Goal: Task Accomplishment & Management: Use online tool/utility

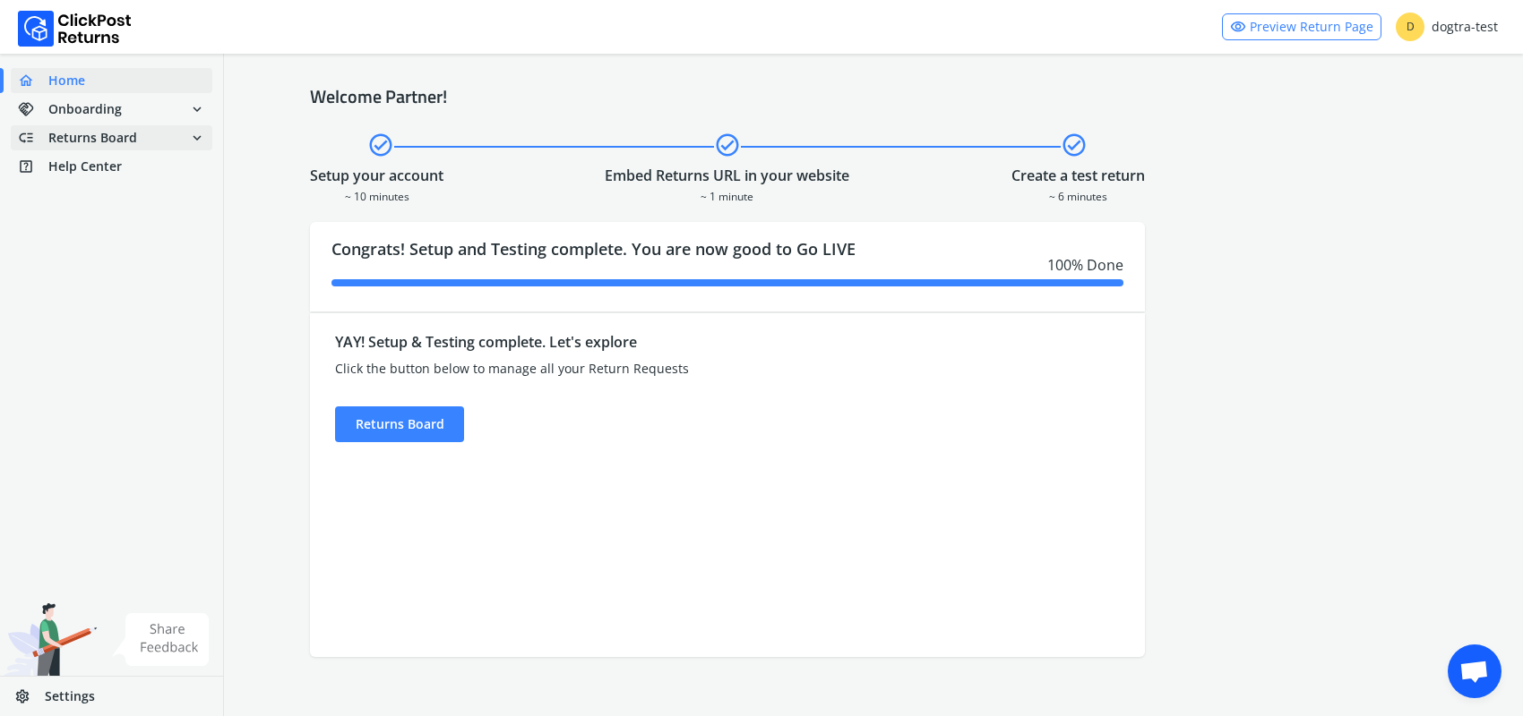
click at [100, 138] on span "Returns Board" at bounding box center [92, 138] width 89 height 18
click at [99, 166] on link "done Self shipped orders" at bounding box center [122, 170] width 223 height 25
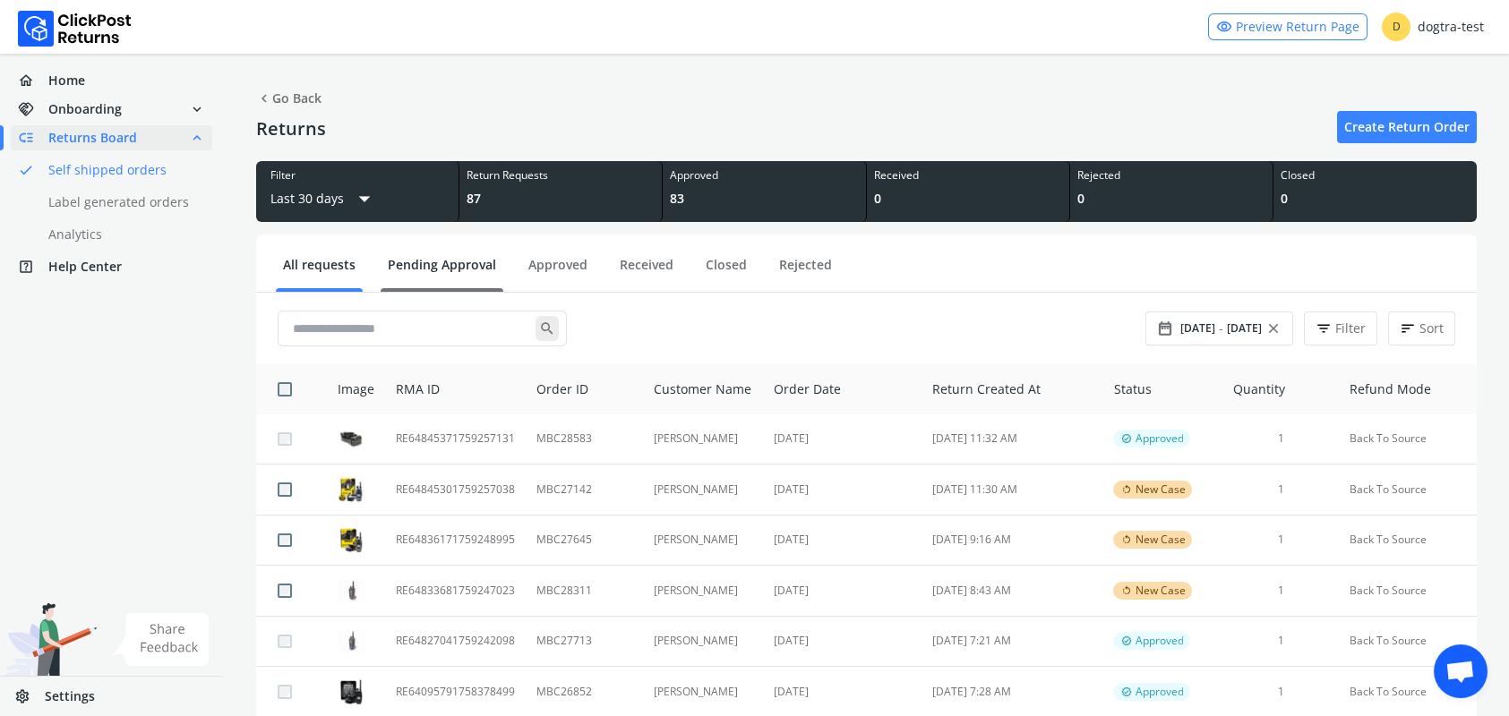
click at [442, 269] on link "Pending Approval" at bounding box center [442, 271] width 123 height 31
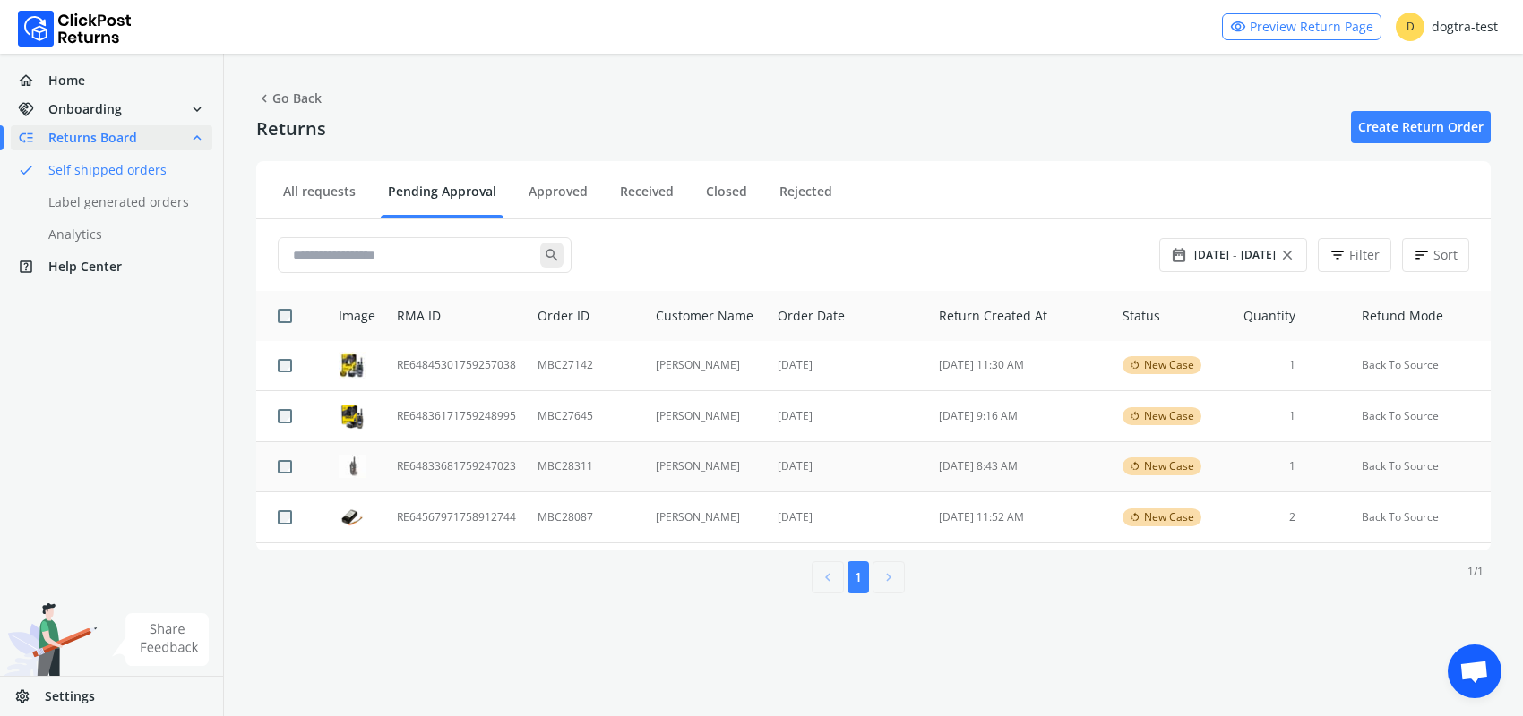
click at [434, 464] on td "RE64833681759247023" at bounding box center [456, 467] width 141 height 51
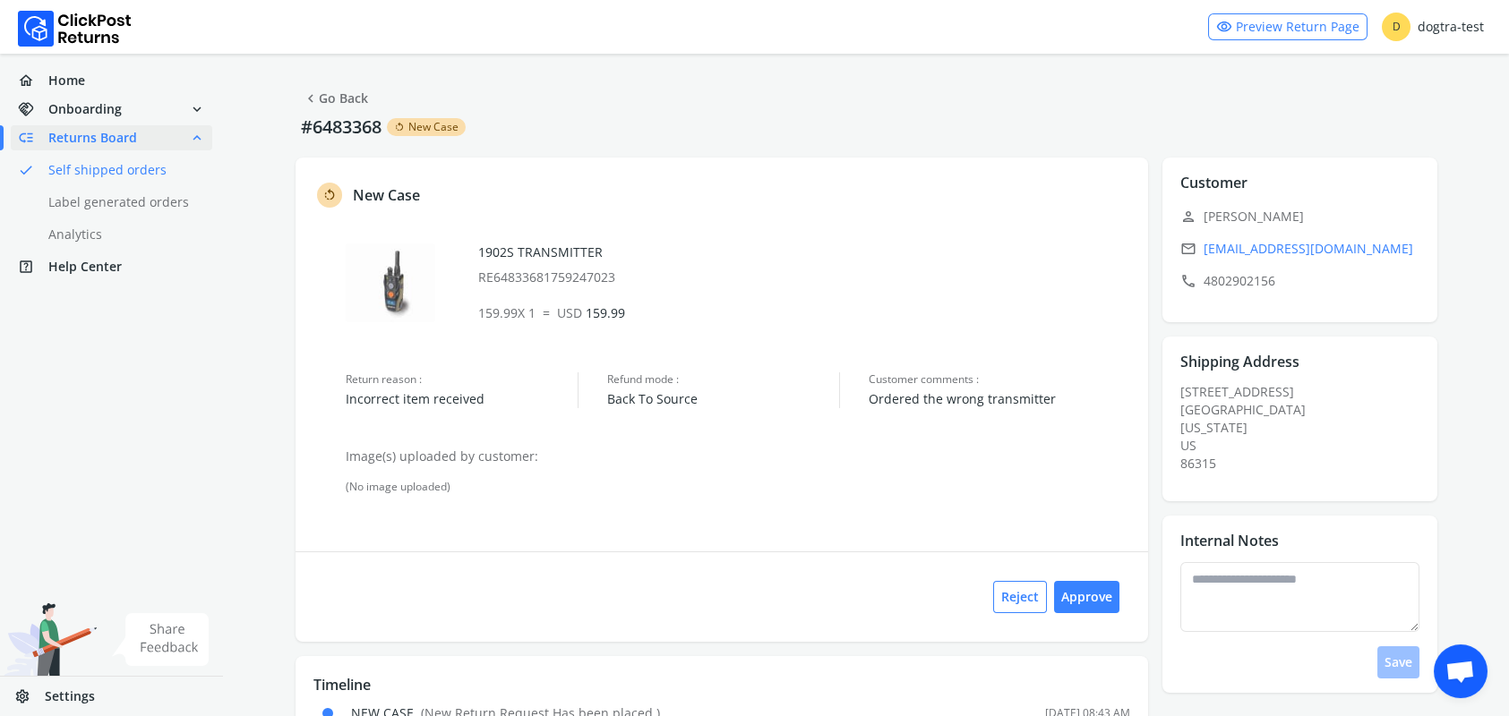
scroll to position [53, 0]
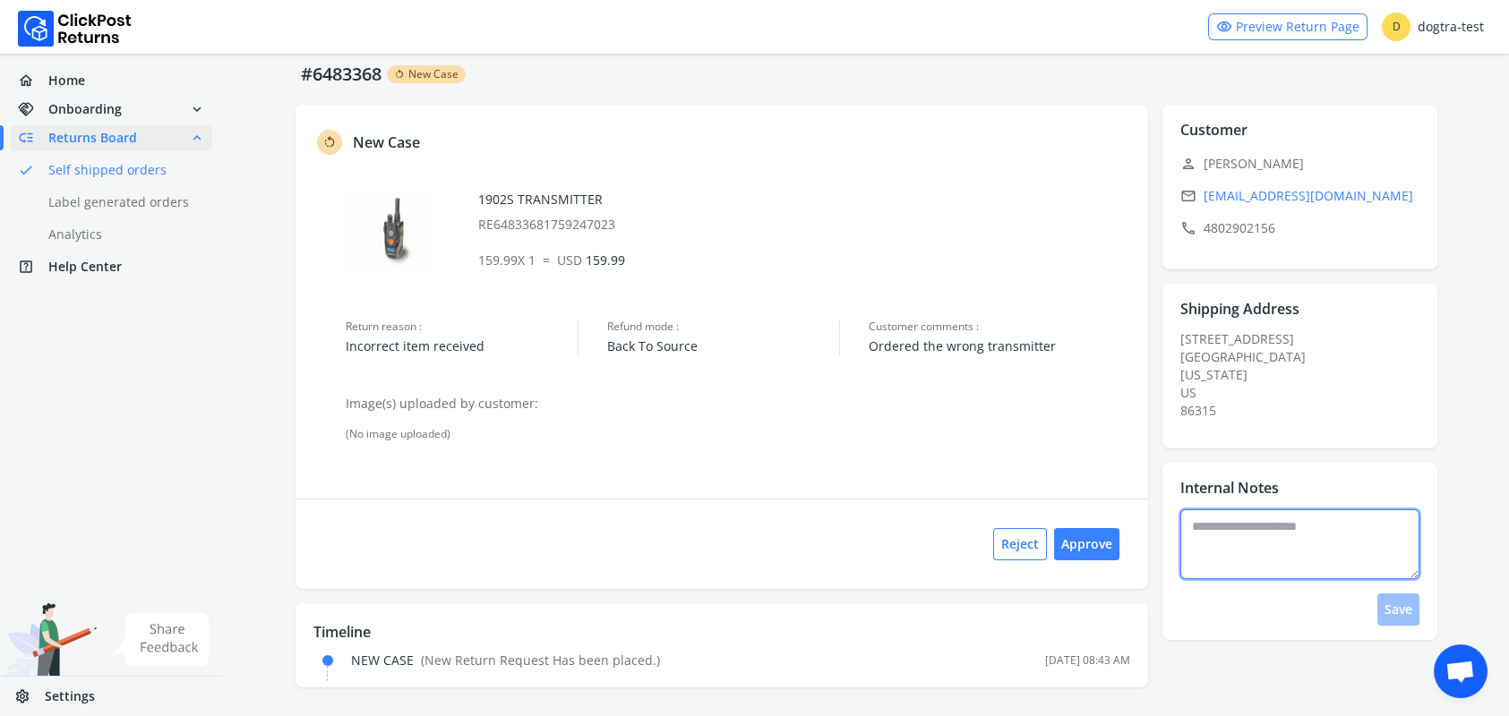
click at [1217, 534] on textarea at bounding box center [1299, 545] width 239 height 70
type textarea "**********"
click at [1391, 605] on button "Save" at bounding box center [1398, 610] width 42 height 32
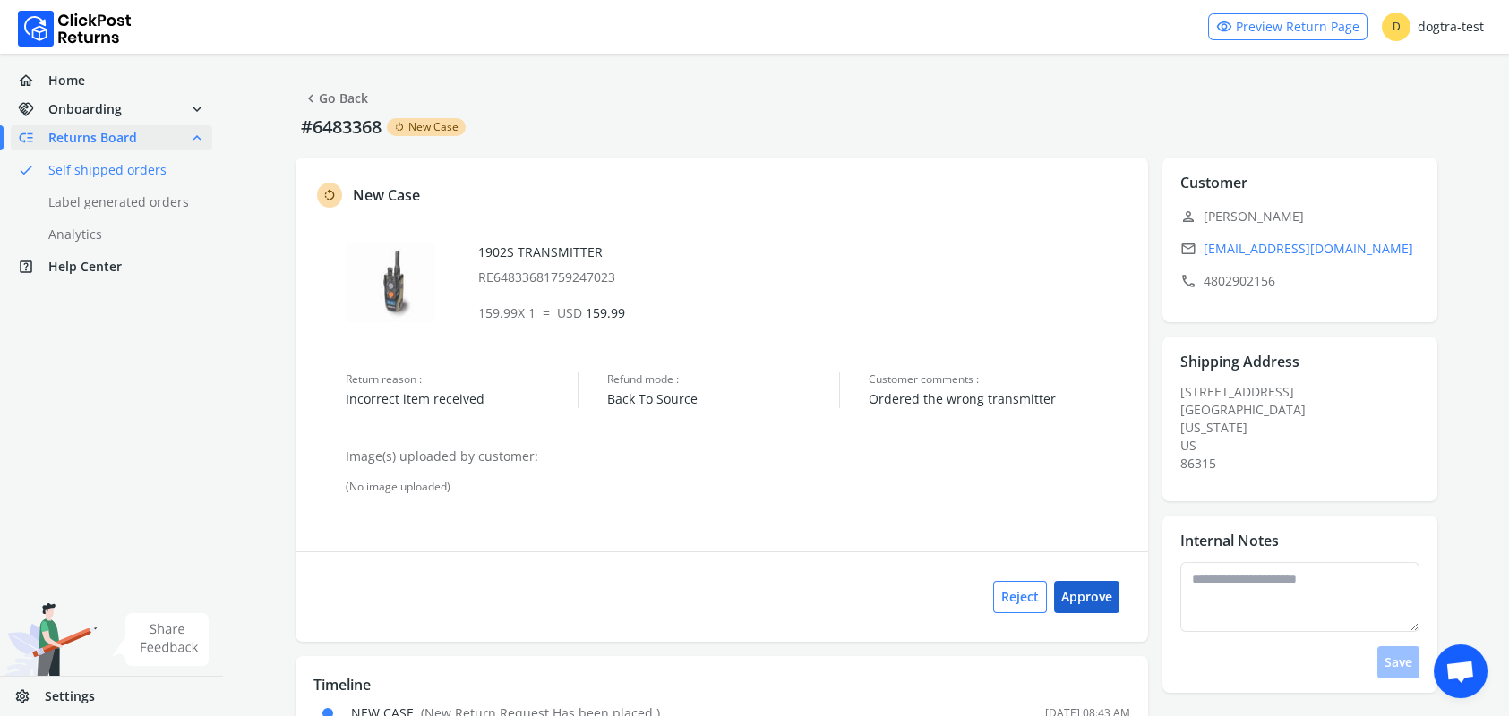
click at [1098, 596] on button "Approve" at bounding box center [1086, 597] width 65 height 32
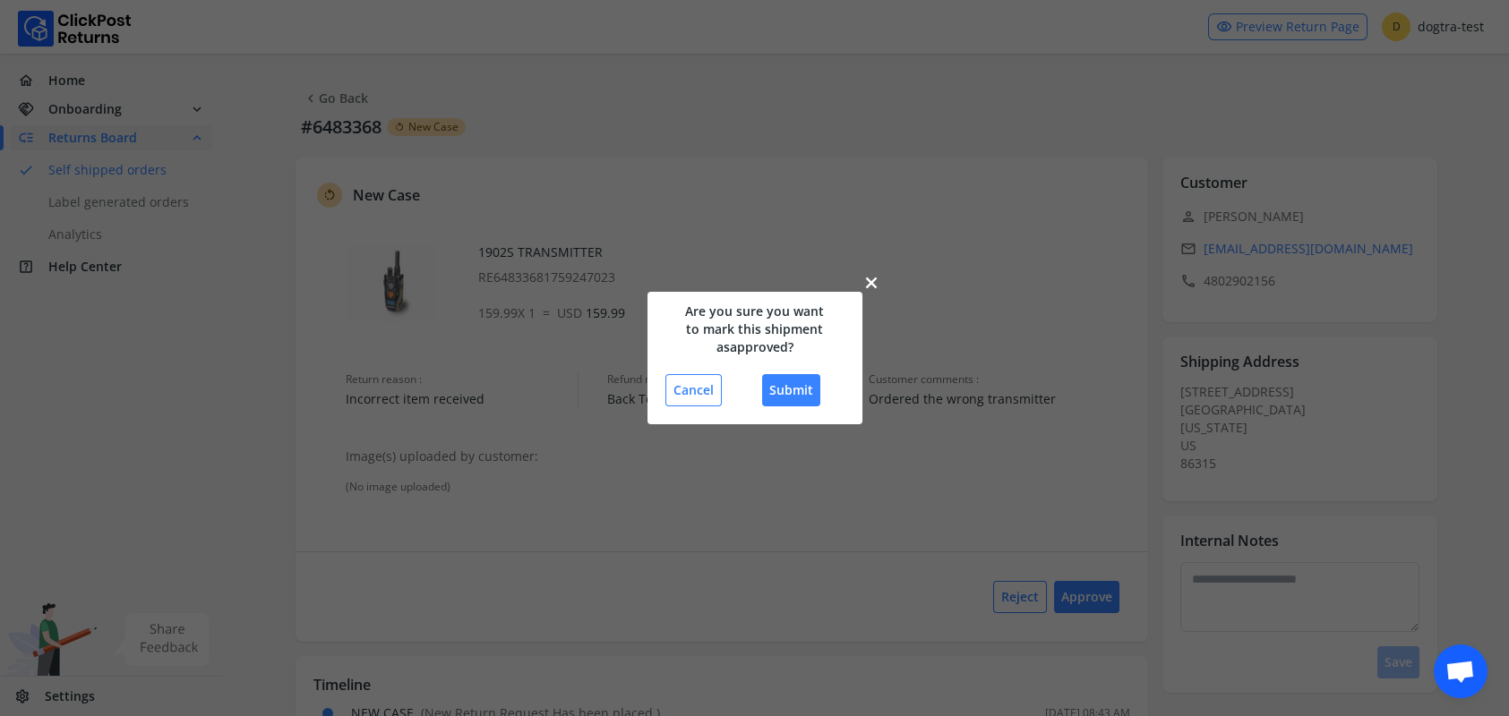
click at [865, 279] on span "close" at bounding box center [871, 282] width 18 height 25
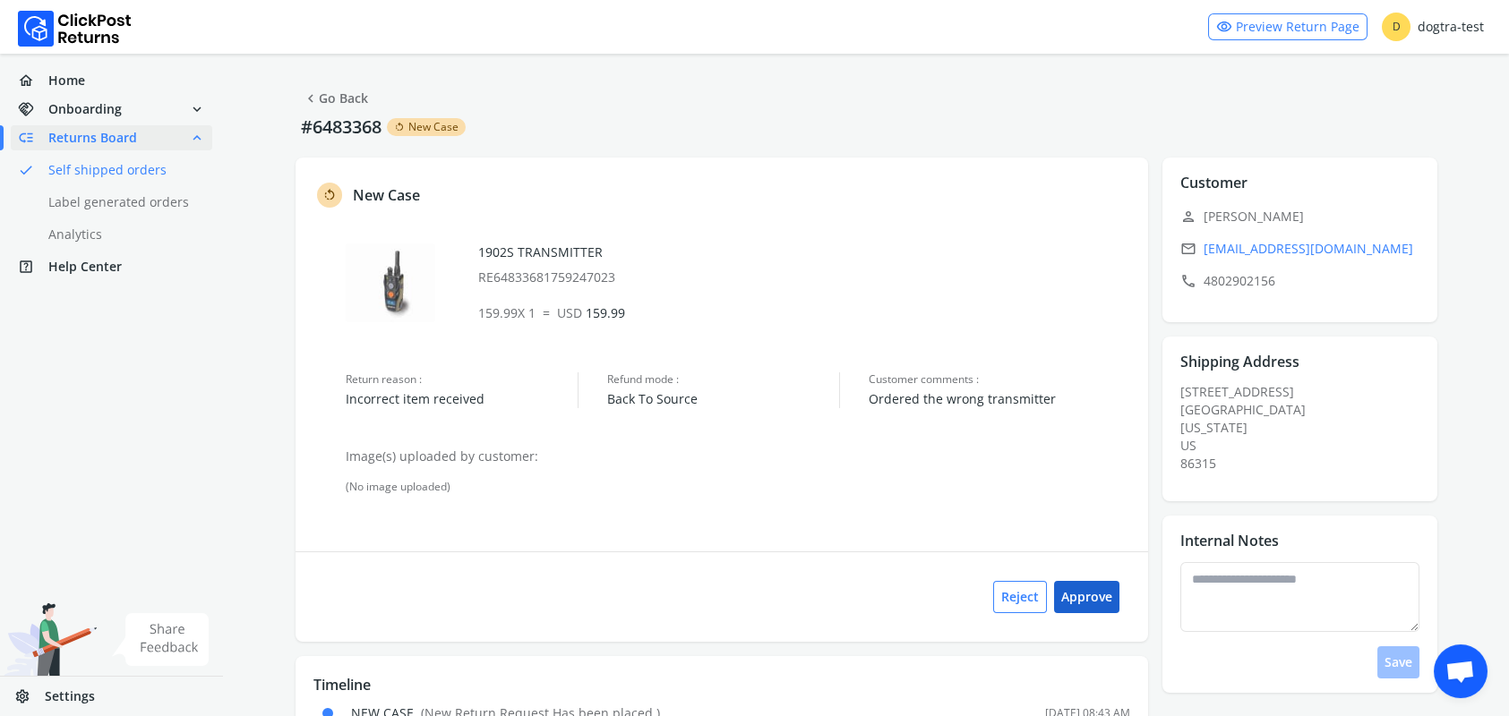
click at [1084, 593] on button "Approve" at bounding box center [1086, 597] width 65 height 32
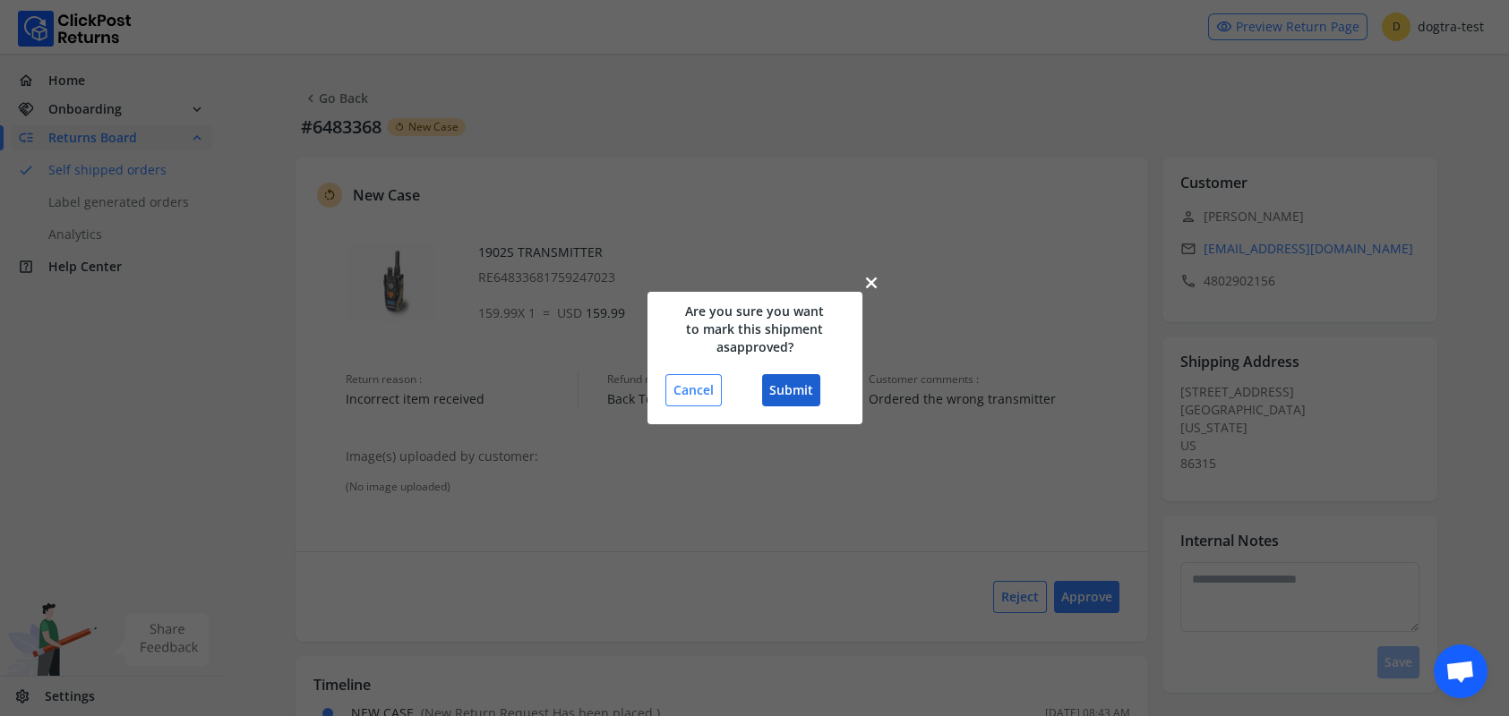
click at [785, 379] on button "Submit" at bounding box center [791, 390] width 58 height 32
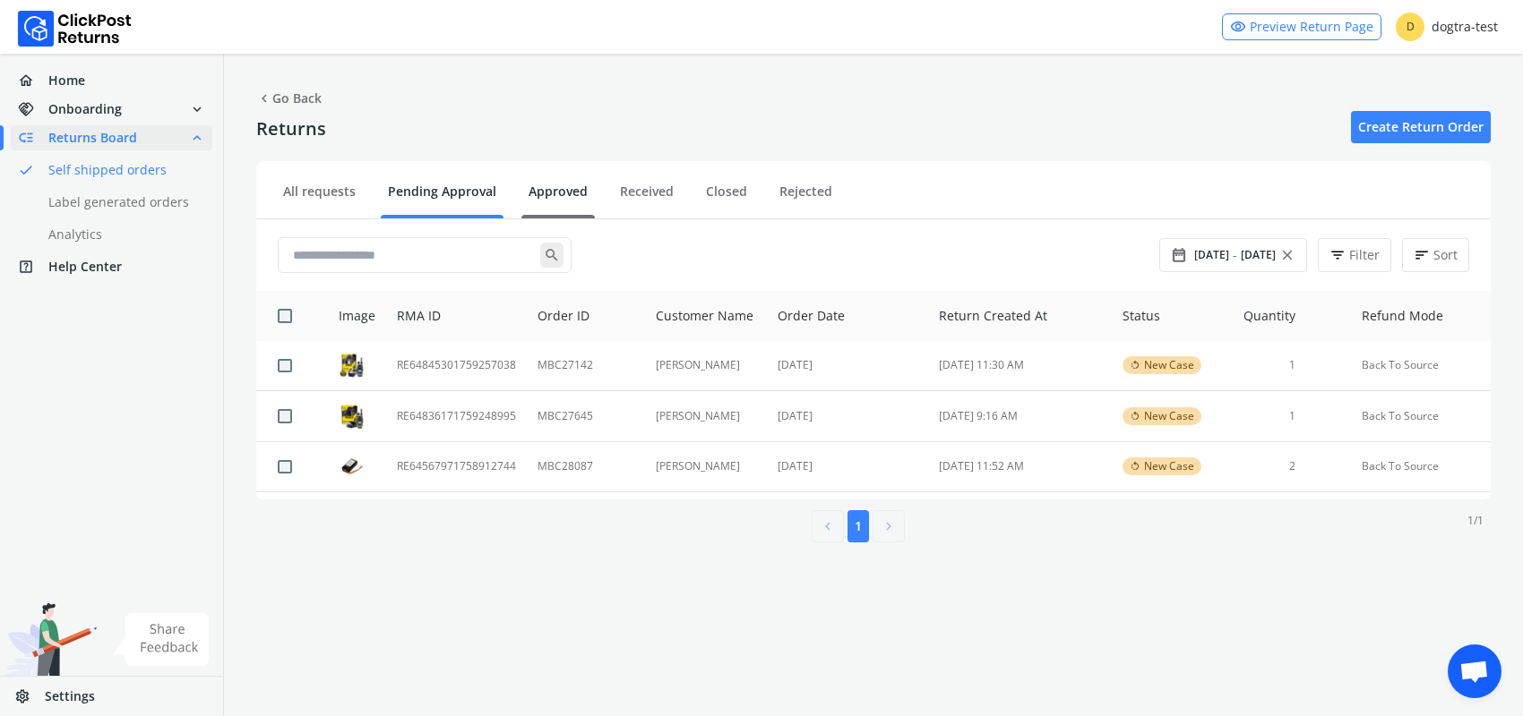
click at [564, 194] on link "Approved" at bounding box center [557, 198] width 73 height 31
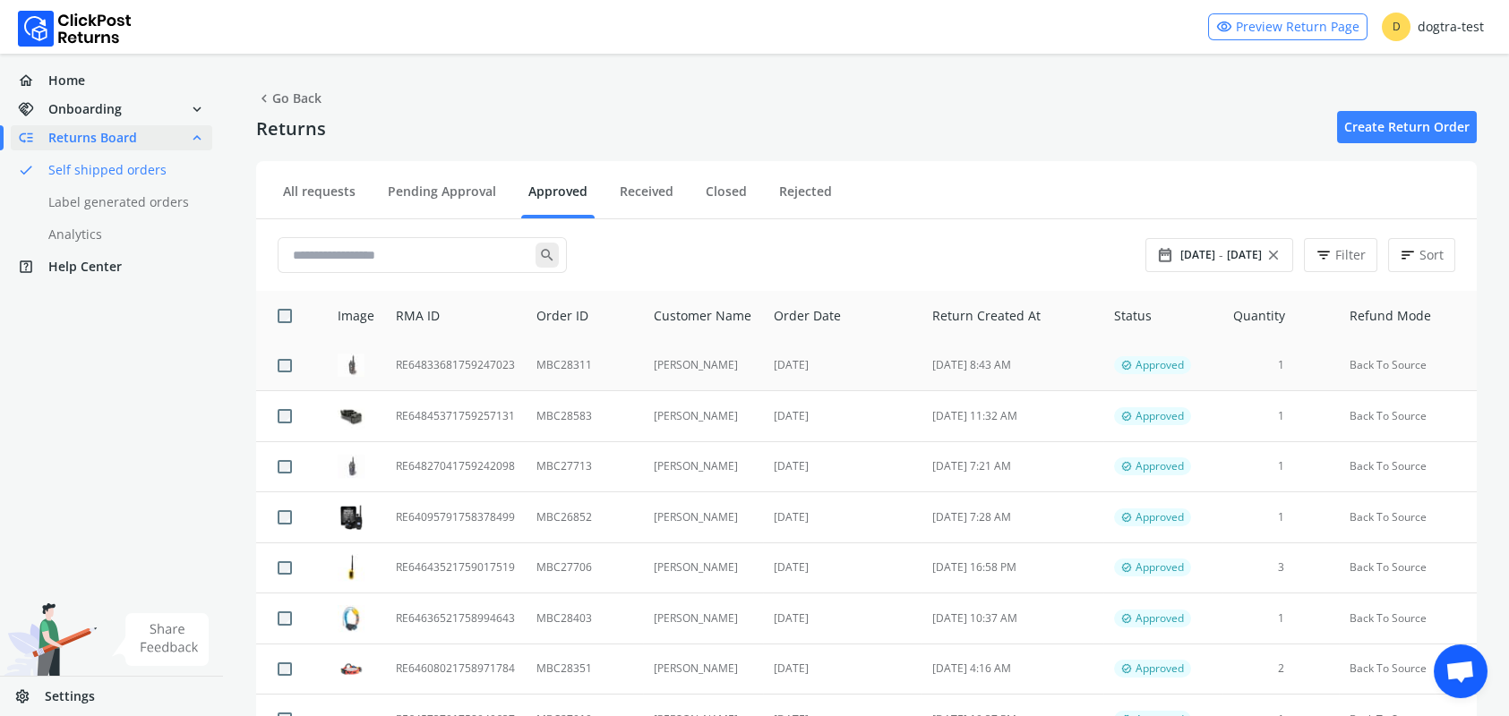
click at [459, 362] on td "RE64833681759247023" at bounding box center [455, 366] width 141 height 50
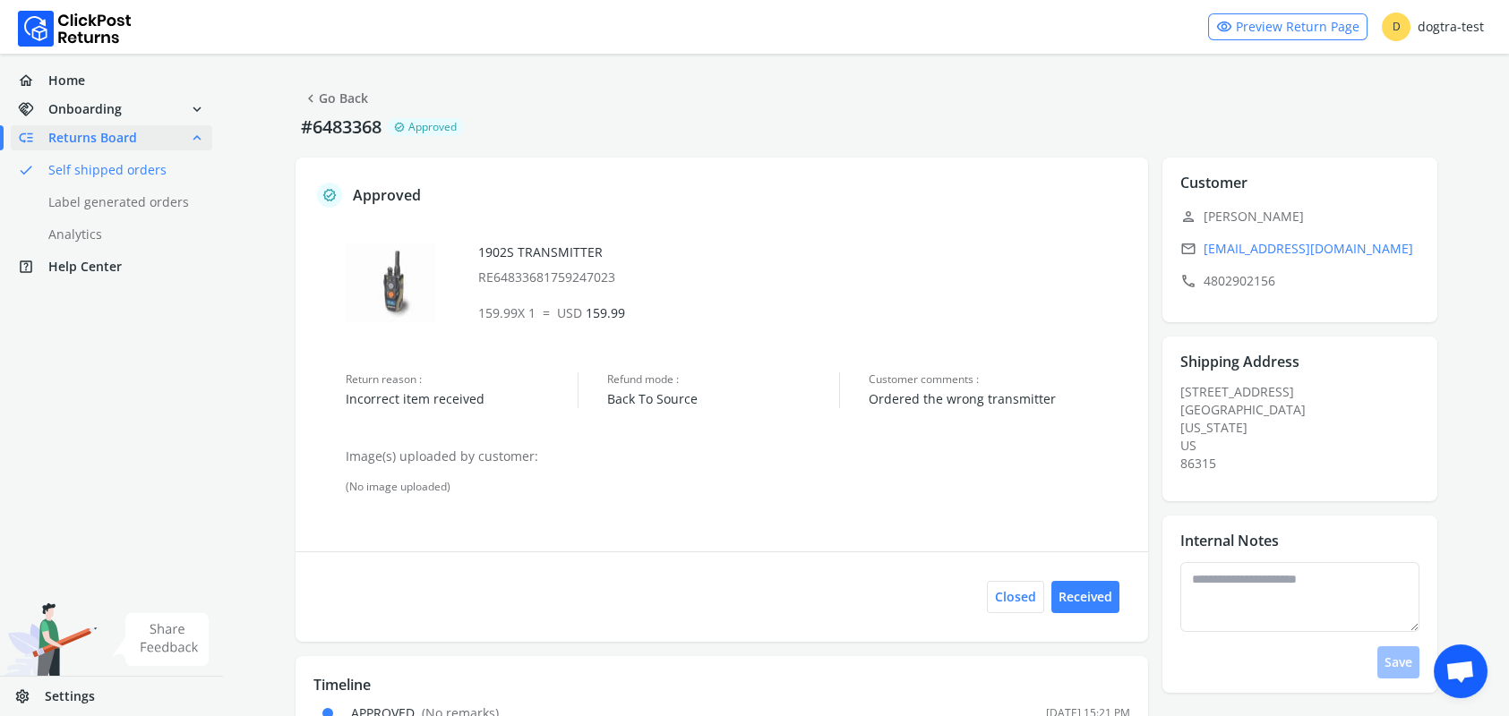
click at [325, 94] on link "chevron_left Go Back" at bounding box center [335, 98] width 65 height 25
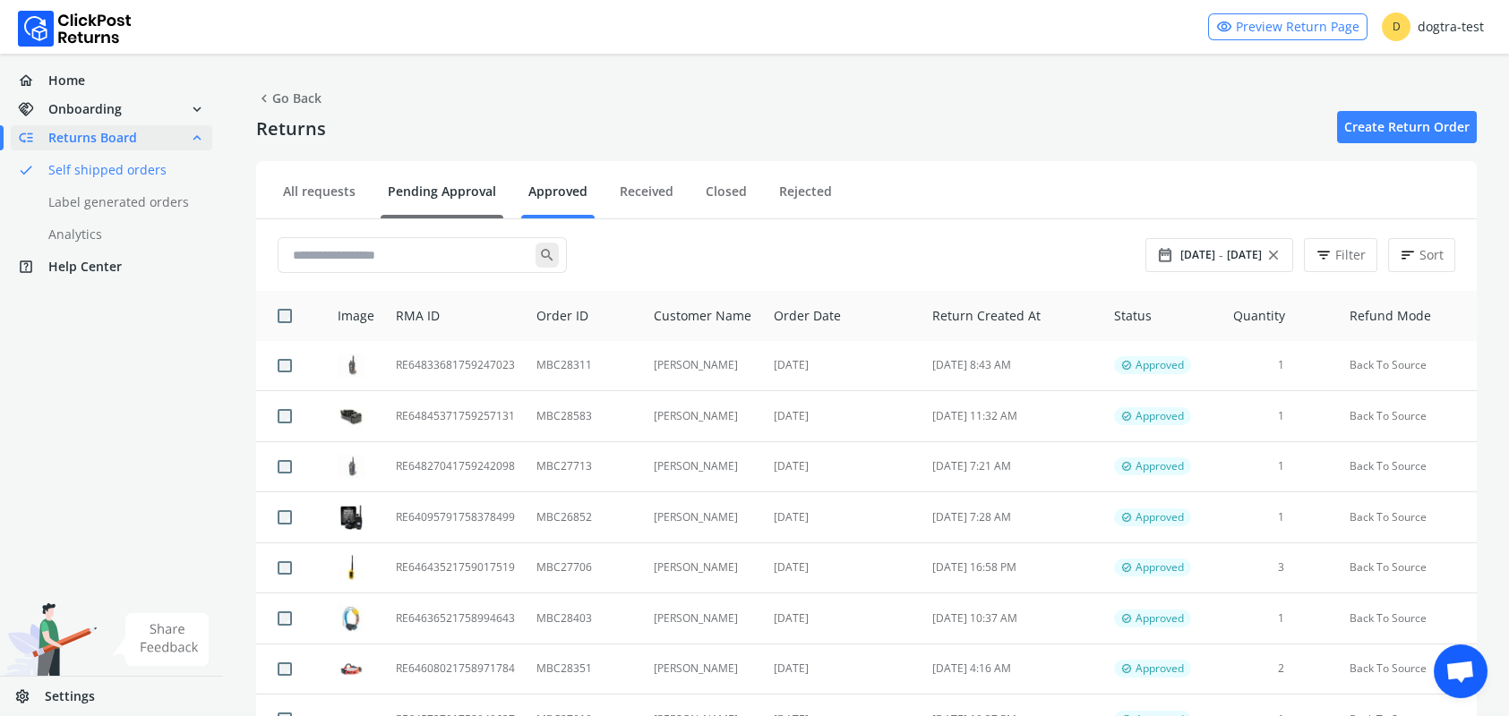
click at [462, 189] on link "Pending Approval" at bounding box center [442, 198] width 123 height 31
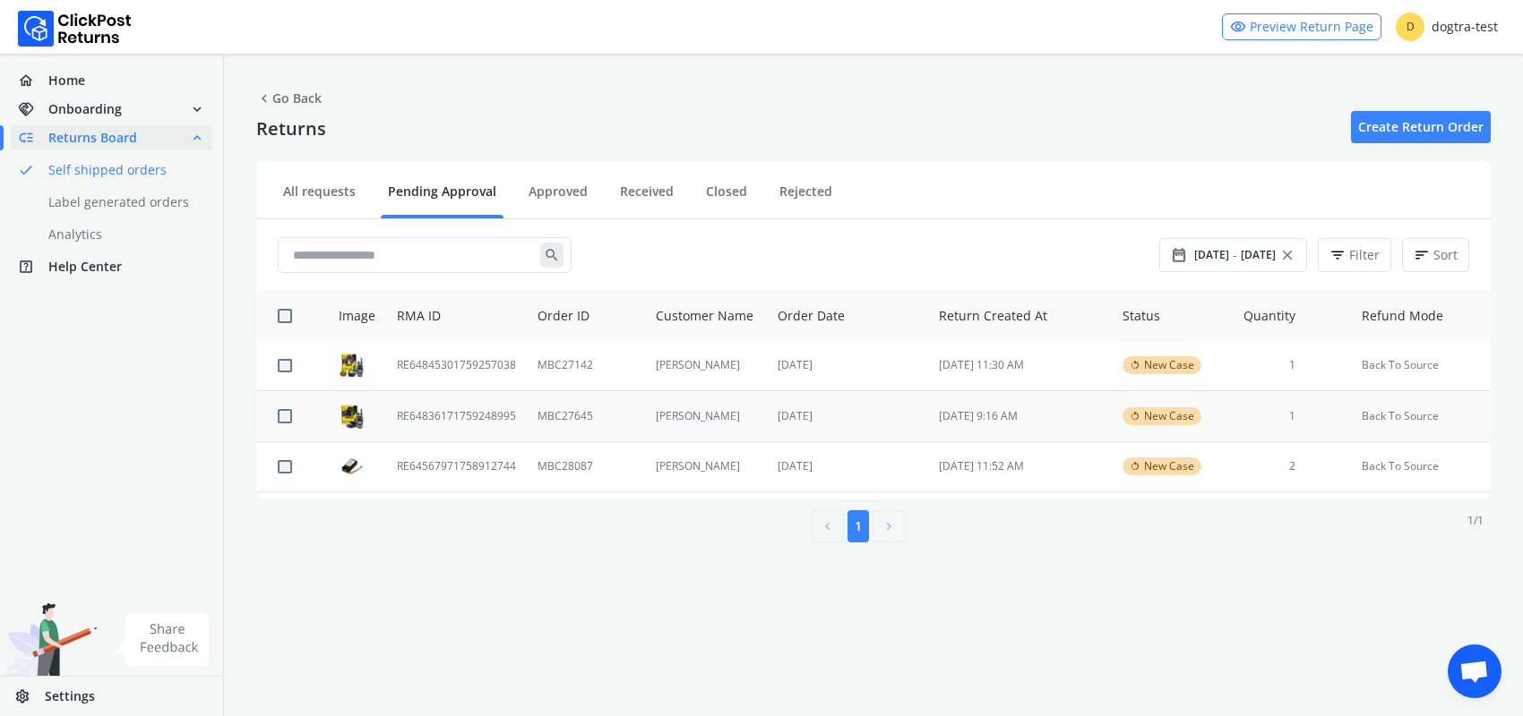
click at [454, 413] on td "RE64836171759248995" at bounding box center [456, 416] width 141 height 51
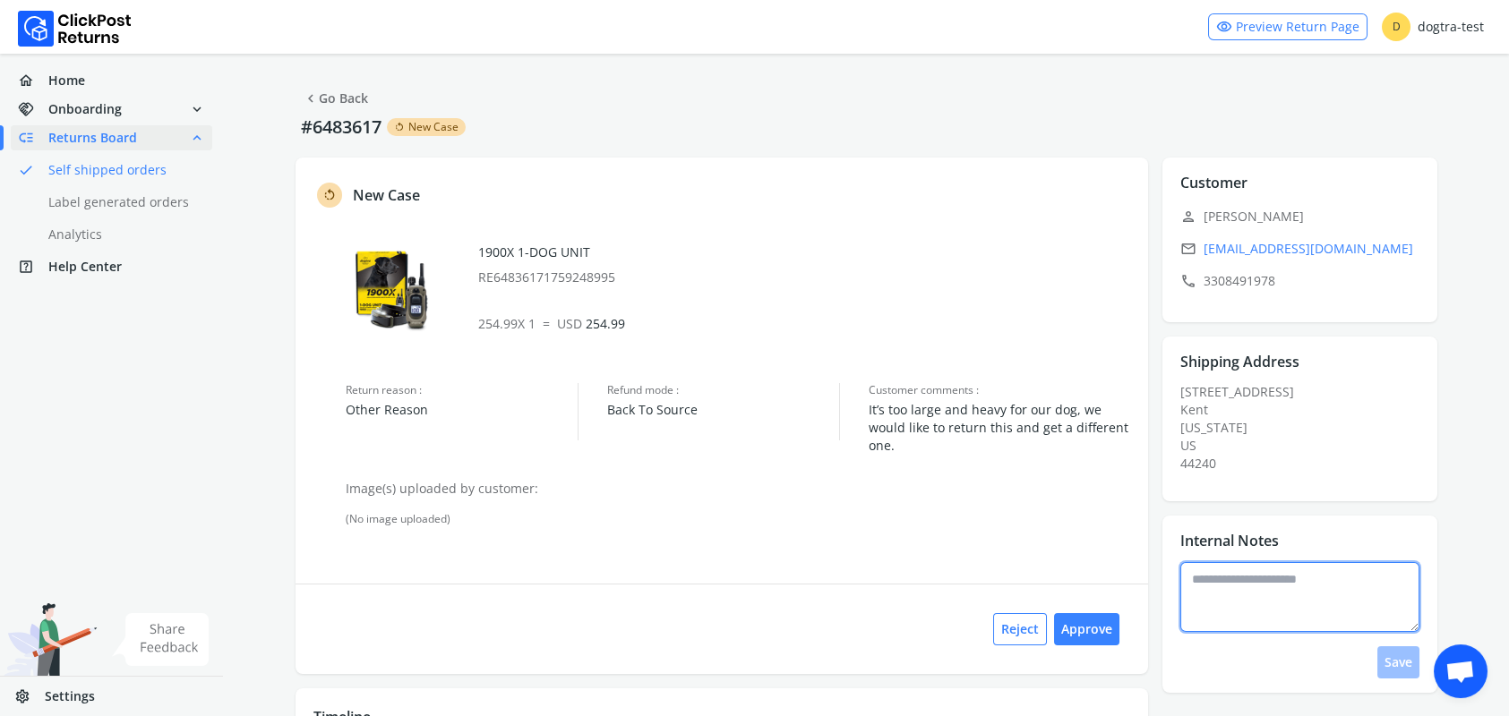
click at [1245, 582] on textarea at bounding box center [1299, 597] width 239 height 70
type textarea "**********"
click at [1401, 660] on button "Save" at bounding box center [1398, 663] width 42 height 32
click at [1081, 630] on button "Approve" at bounding box center [1086, 629] width 65 height 32
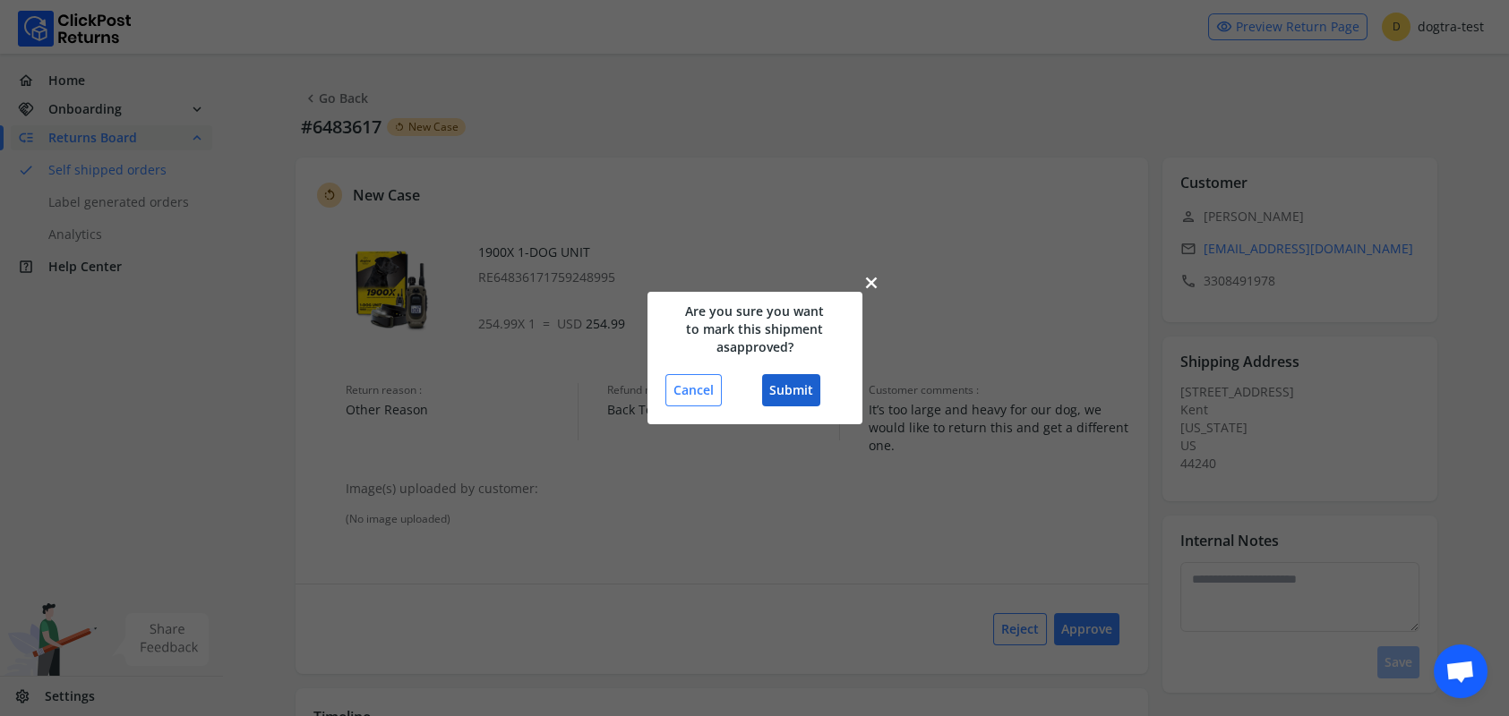
click at [792, 391] on button "Submit" at bounding box center [791, 390] width 58 height 32
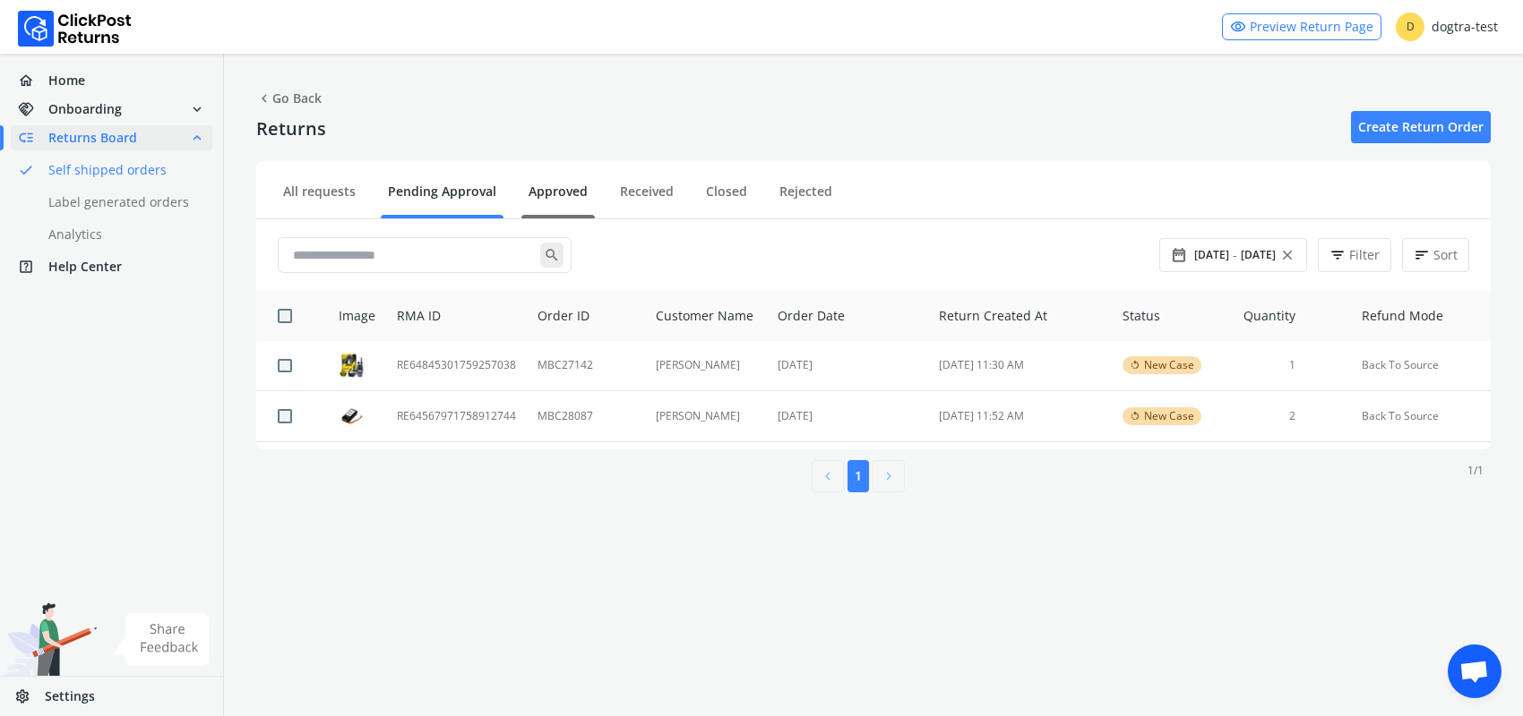
click at [553, 191] on link "Approved" at bounding box center [557, 198] width 73 height 31
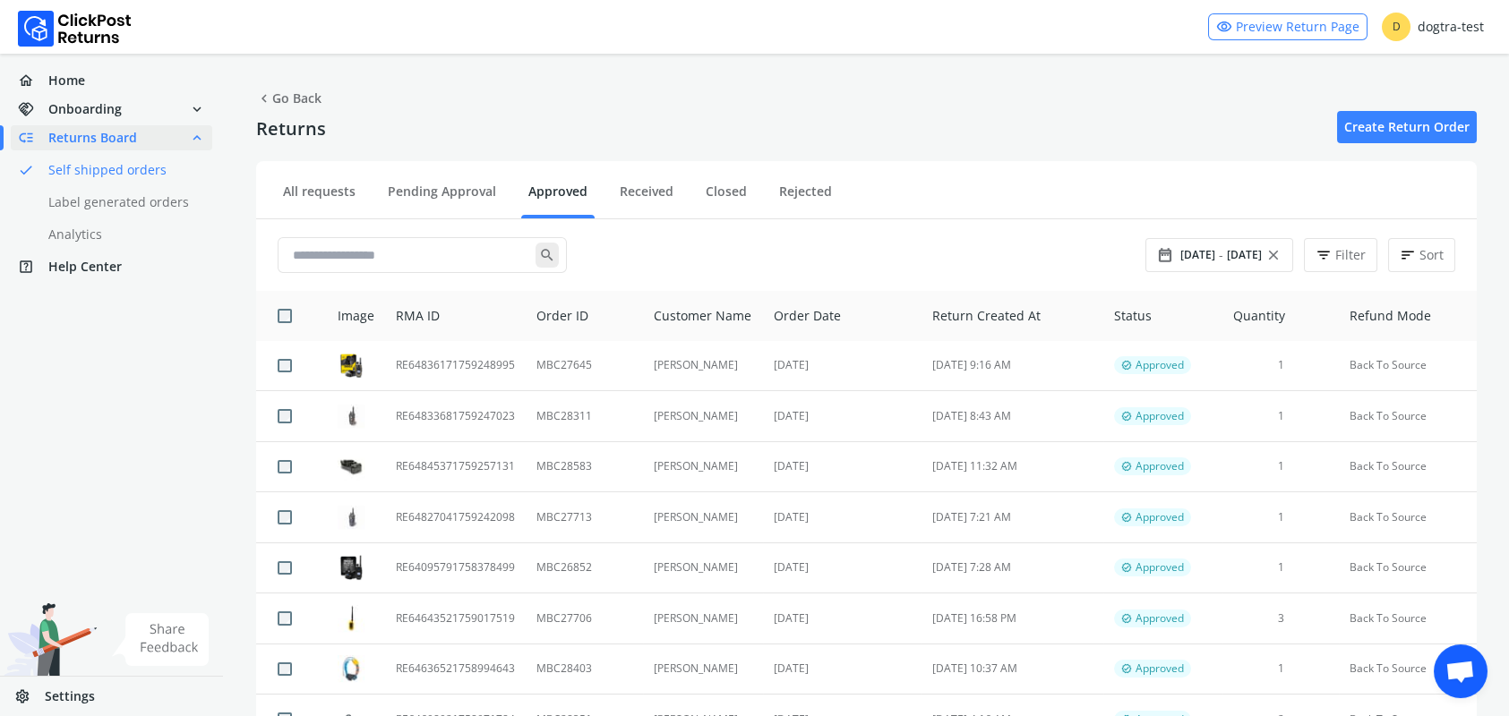
click at [430, 188] on link "Pending Approval" at bounding box center [442, 198] width 123 height 31
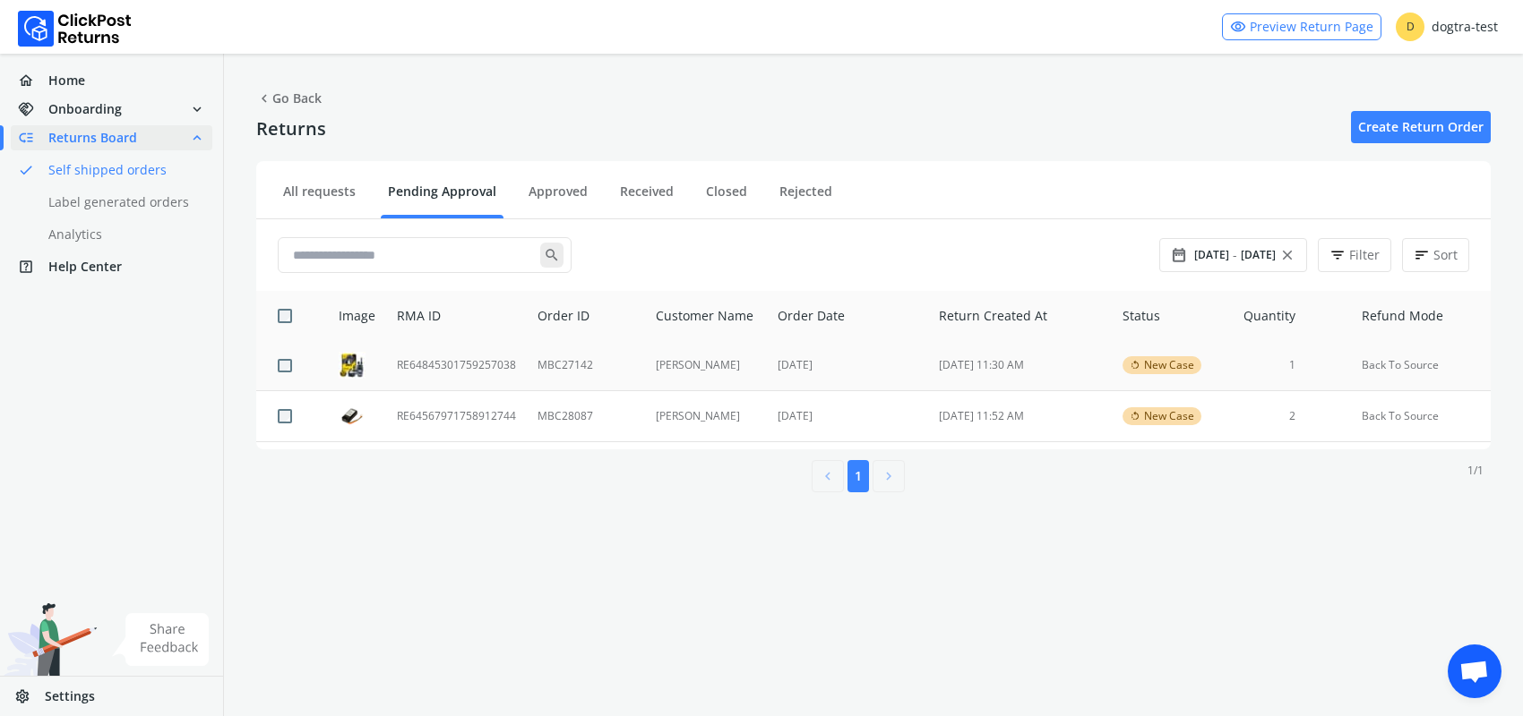
click at [446, 365] on td "RE64845301759257038" at bounding box center [456, 366] width 141 height 50
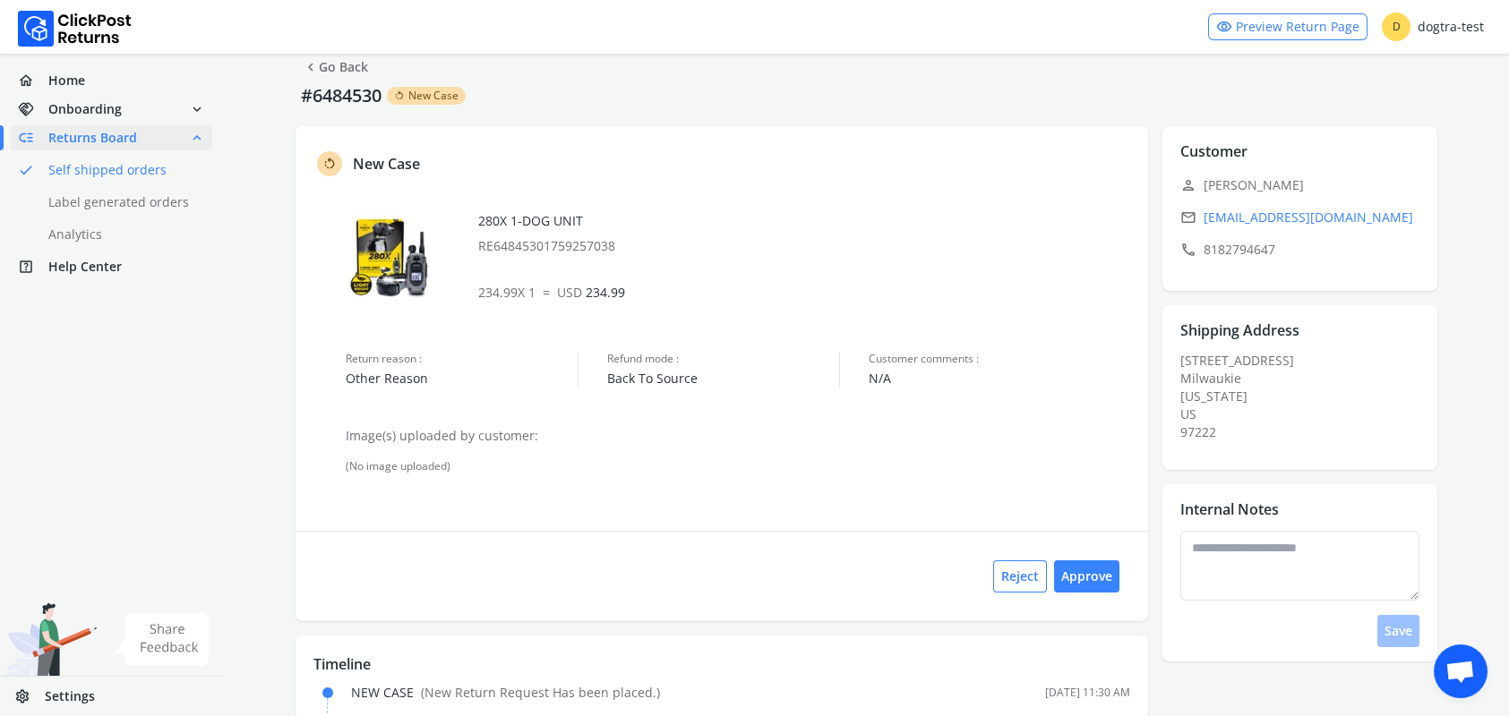
scroll to position [63, 0]
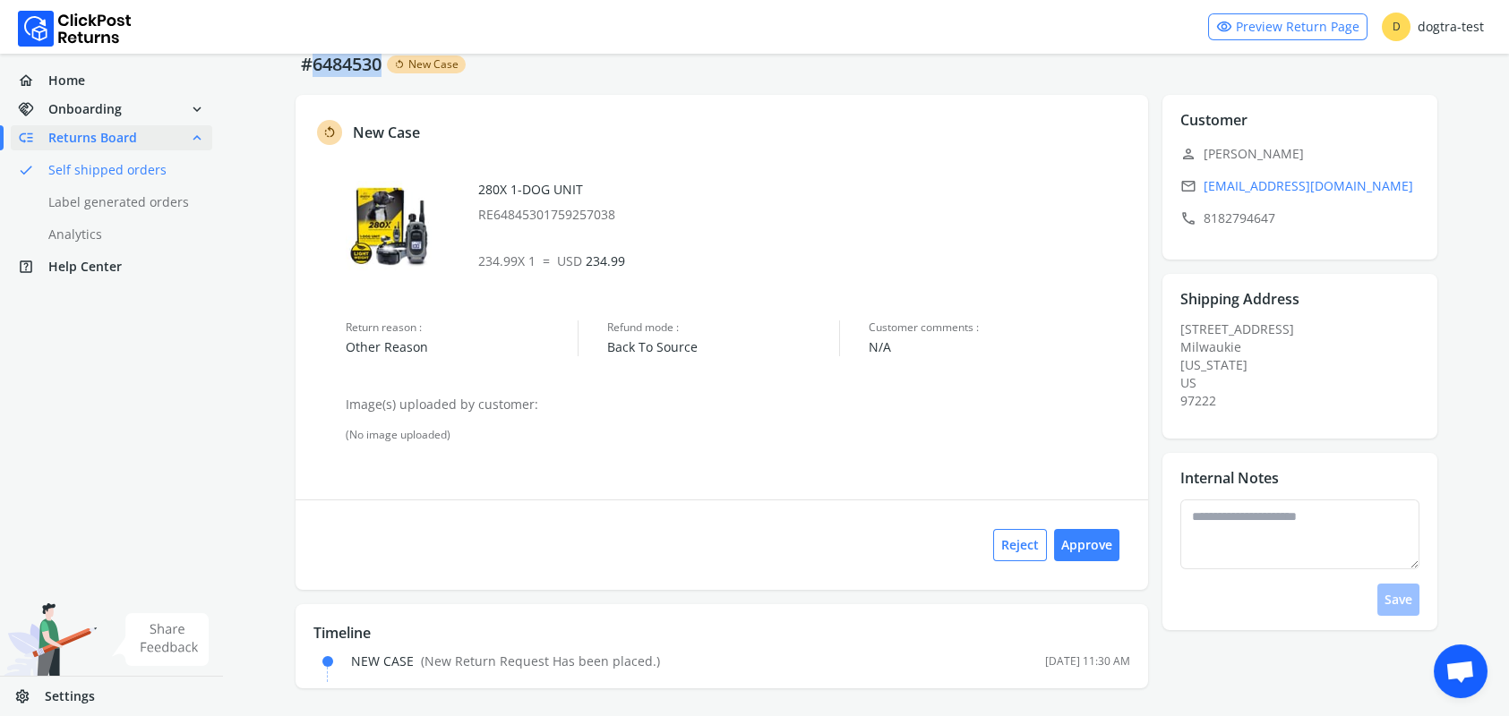
drag, startPoint x: 384, startPoint y: 63, endPoint x: 315, endPoint y: 65, distance: 69.0
click at [315, 65] on p "#6484530" at bounding box center [341, 64] width 91 height 25
copy p "6484530"
click at [270, 92] on div "chevron_left Go Back #6484530 rotate_left New Case rotate_left New Case 280X 1-…" at bounding box center [866, 354] width 1285 height 726
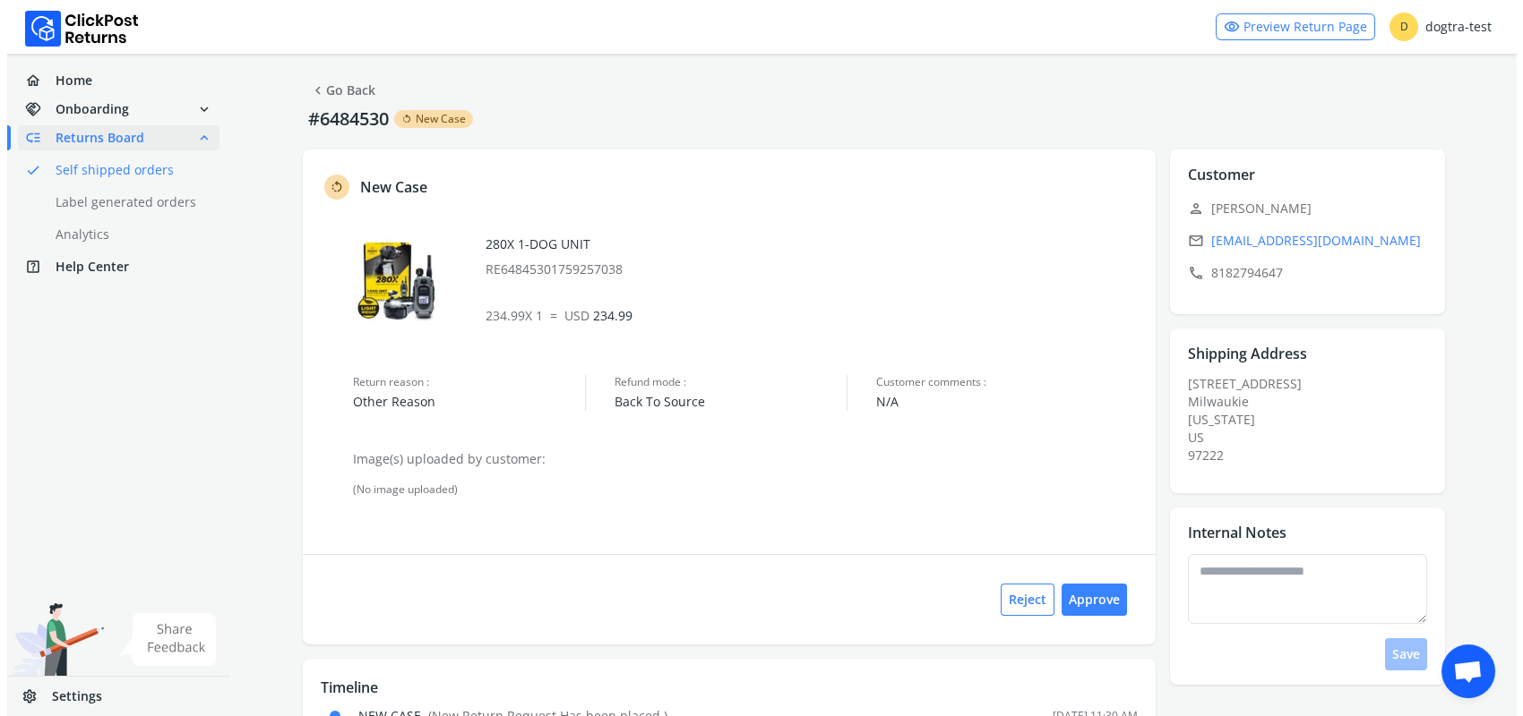
scroll to position [0, 0]
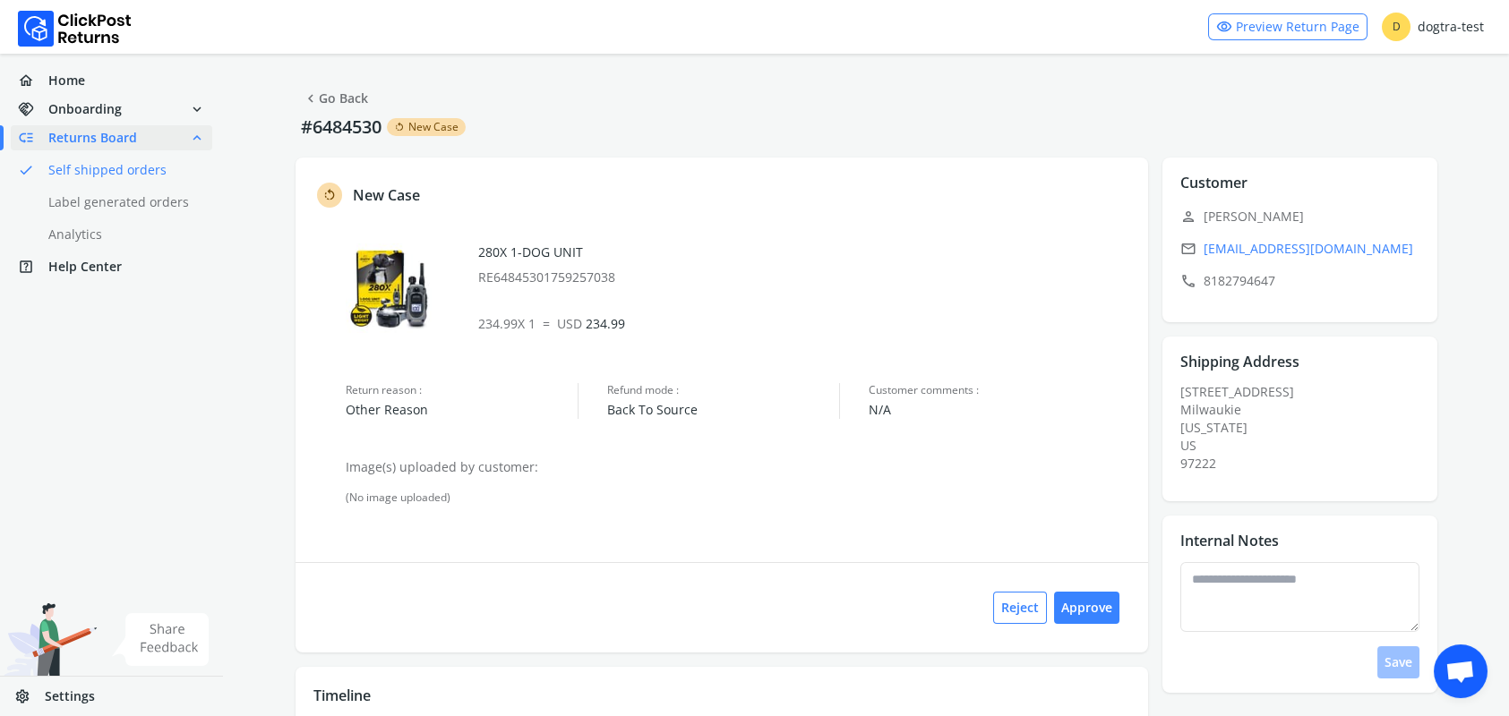
click at [339, 99] on link "chevron_left Go Back" at bounding box center [335, 98] width 65 height 25
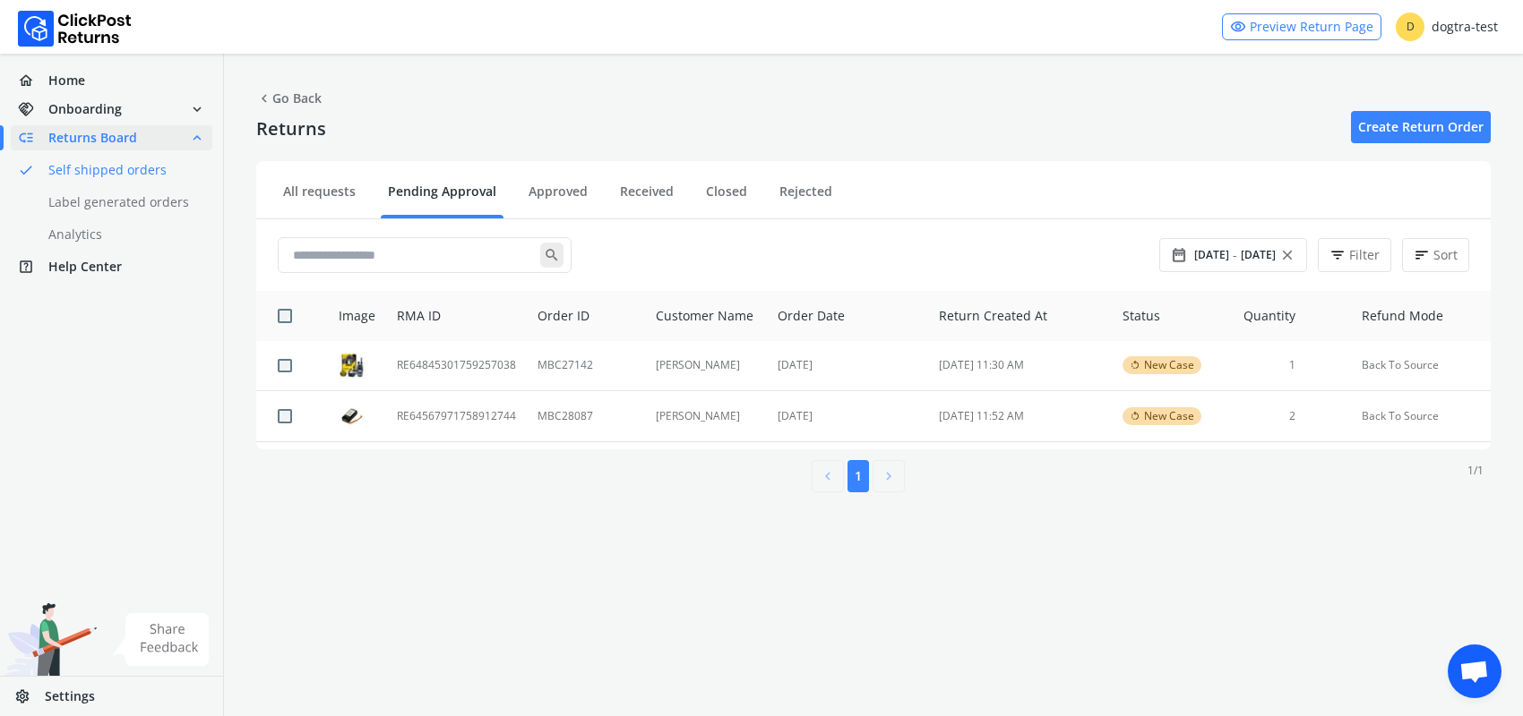
click at [757, 88] on div "chevron_left Go Back Returns Create Return Order Filter Last 30 days arrow_drop…" at bounding box center [873, 289] width 1299 height 471
click at [479, 365] on td "RE64845301759257038" at bounding box center [456, 366] width 141 height 50
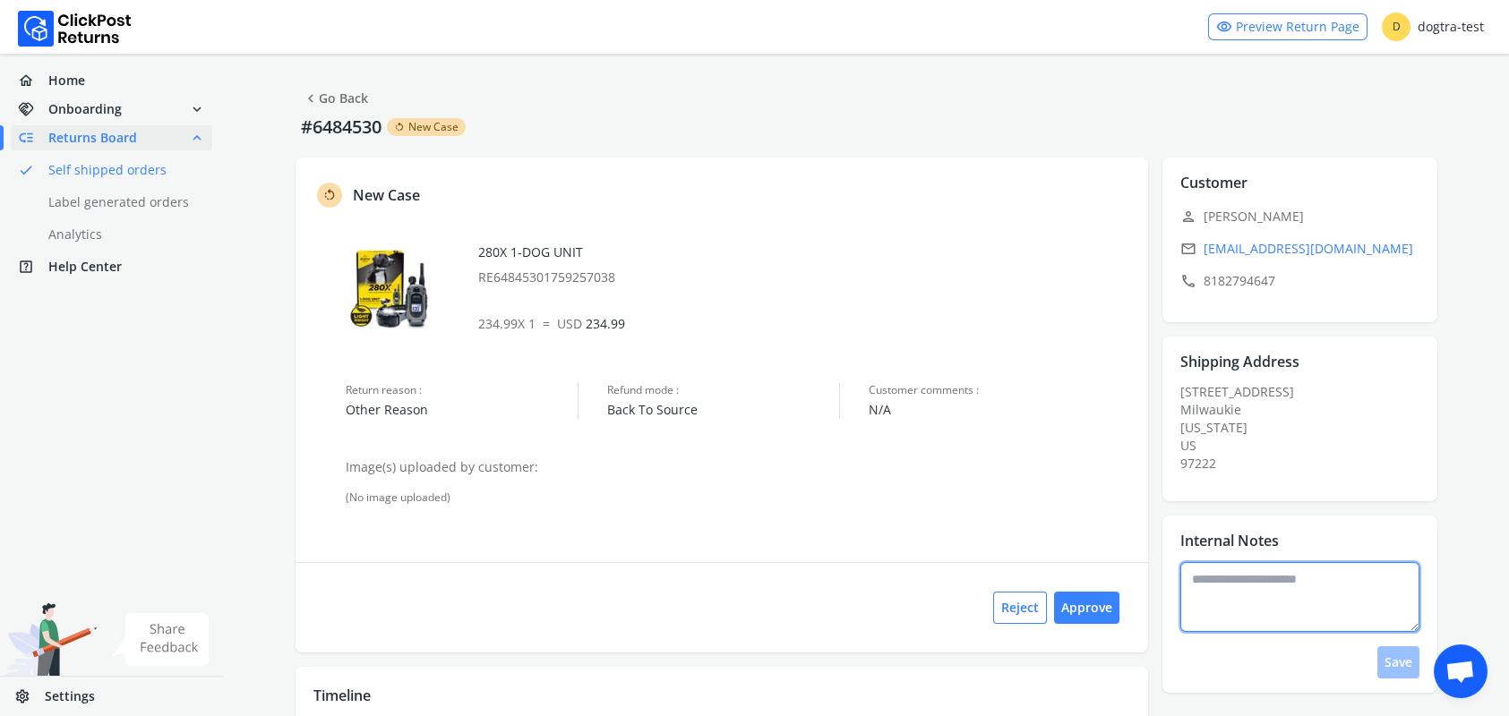
click at [1264, 588] on textarea at bounding box center [1299, 597] width 239 height 70
type textarea "**********"
click at [1398, 665] on button "Save" at bounding box center [1398, 663] width 42 height 32
click at [65, 78] on span "Home" at bounding box center [66, 81] width 37 height 18
